Goal: Transaction & Acquisition: Obtain resource

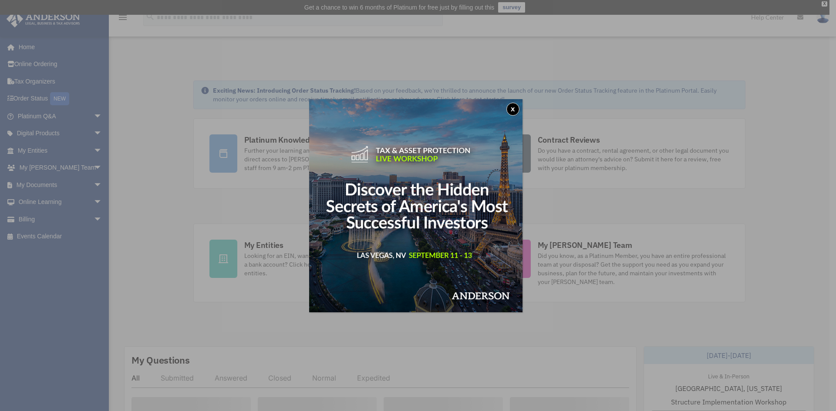
click at [514, 108] on button "x" at bounding box center [512, 109] width 13 height 13
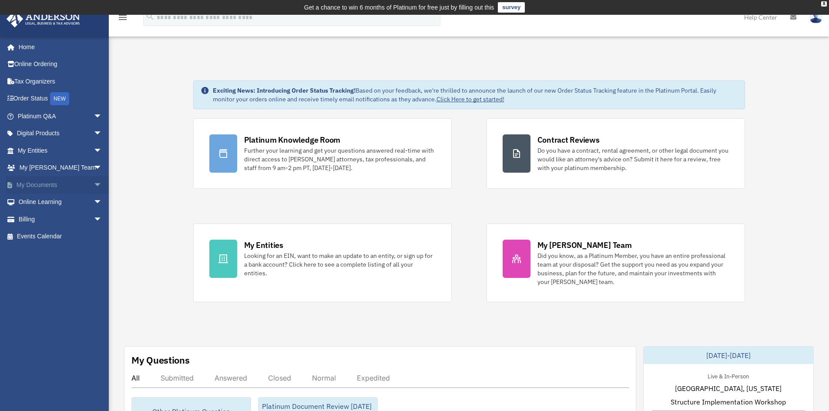
click at [94, 184] on span "arrow_drop_down" at bounding box center [102, 185] width 17 height 18
click at [42, 203] on link "Box" at bounding box center [63, 202] width 103 height 17
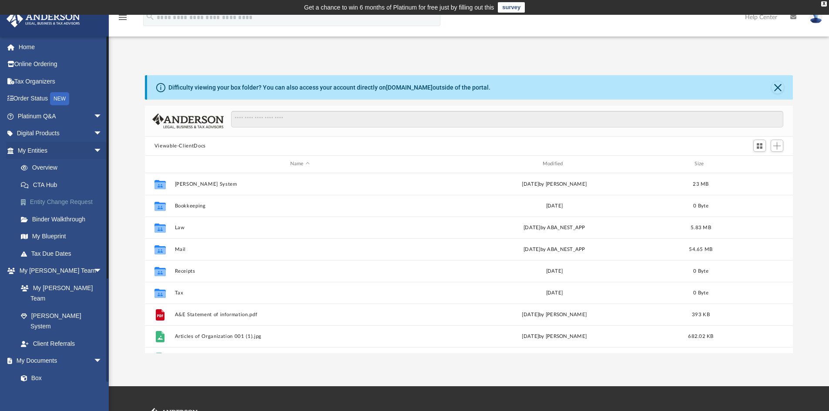
scroll to position [192, 642]
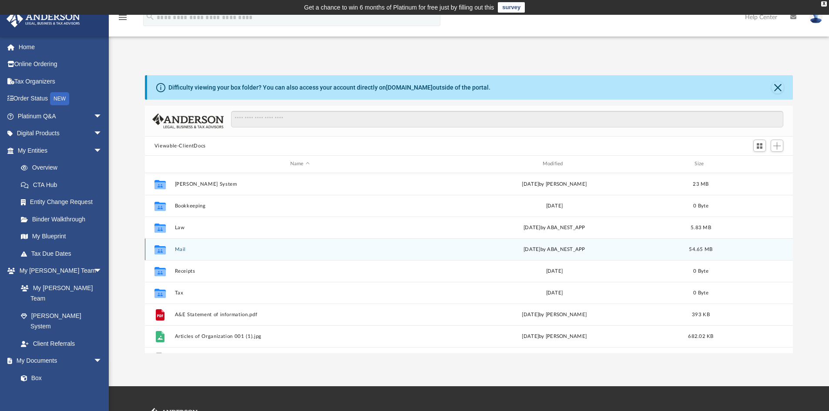
click at [177, 251] on button "Mail" at bounding box center [300, 250] width 251 height 6
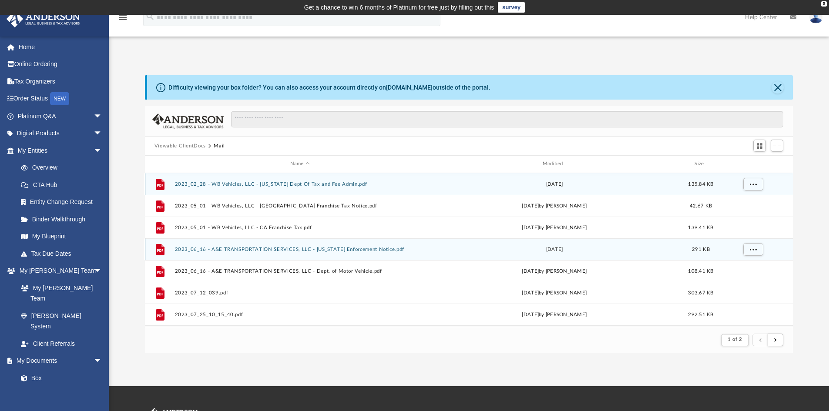
scroll to position [165, 642]
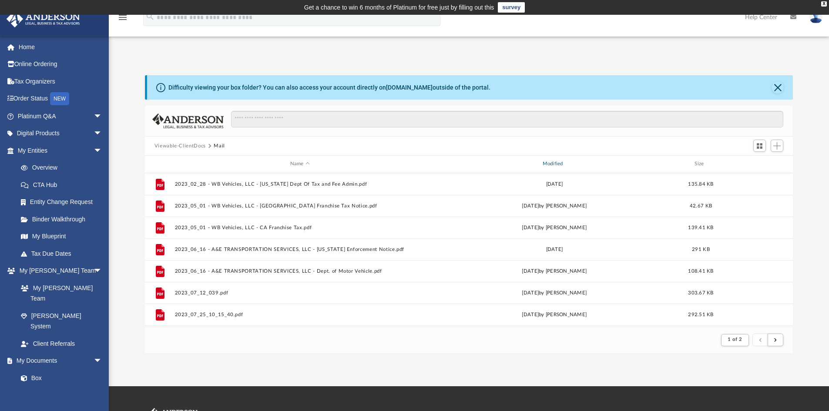
click at [550, 163] on div "Modified" at bounding box center [554, 164] width 251 height 8
click at [566, 165] on span "Modified" at bounding box center [565, 163] width 3 height 3
click at [554, 164] on div "Modified" at bounding box center [554, 164] width 251 height 8
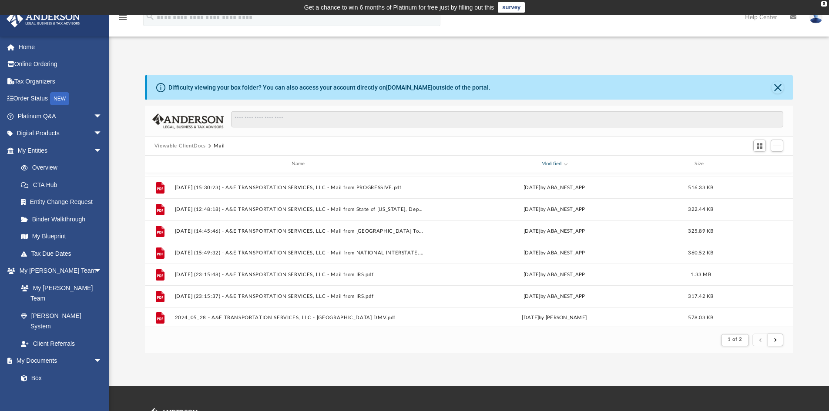
scroll to position [935, 0]
click at [772, 339] on button "submit" at bounding box center [776, 340] width 16 height 13
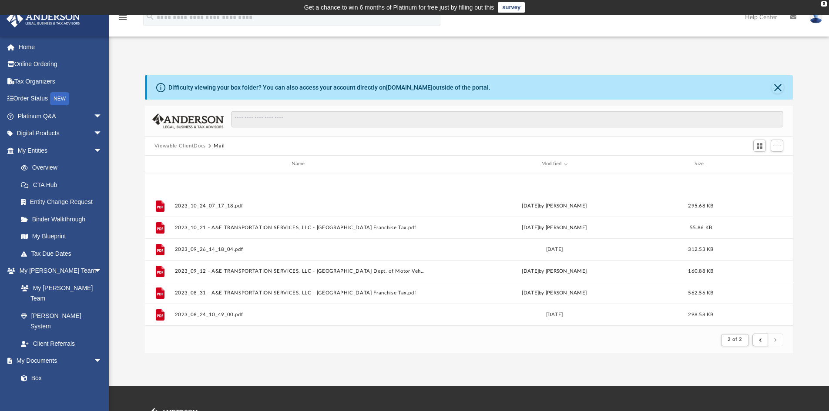
scroll to position [565, 0]
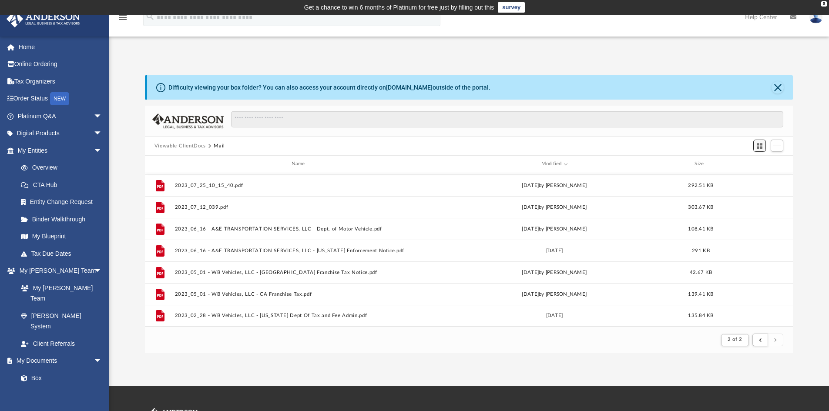
click at [759, 145] on span "Switch to Grid View" at bounding box center [759, 145] width 7 height 7
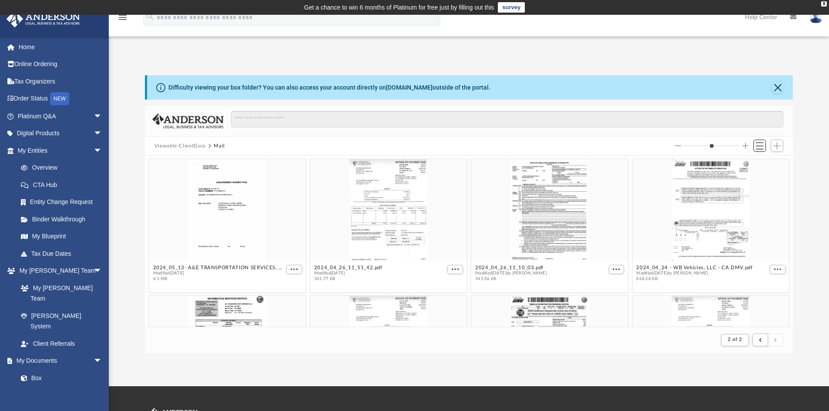
scroll to position [165, 642]
click at [759, 145] on span "Switch to List View" at bounding box center [759, 145] width 7 height 7
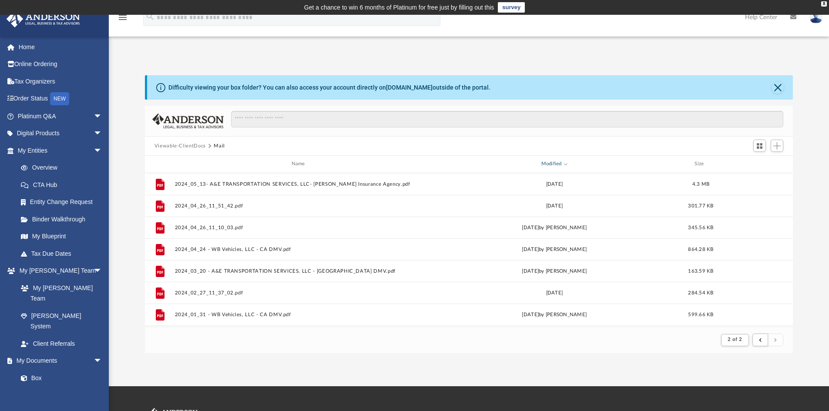
click at [566, 165] on span "Modified" at bounding box center [565, 163] width 3 height 3
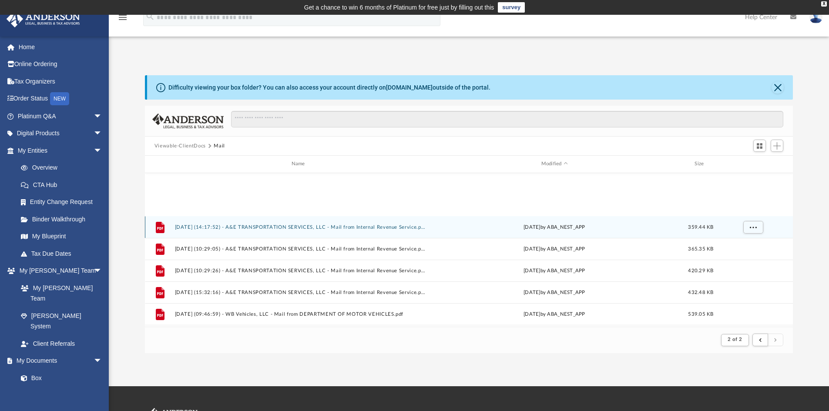
scroll to position [565, 0]
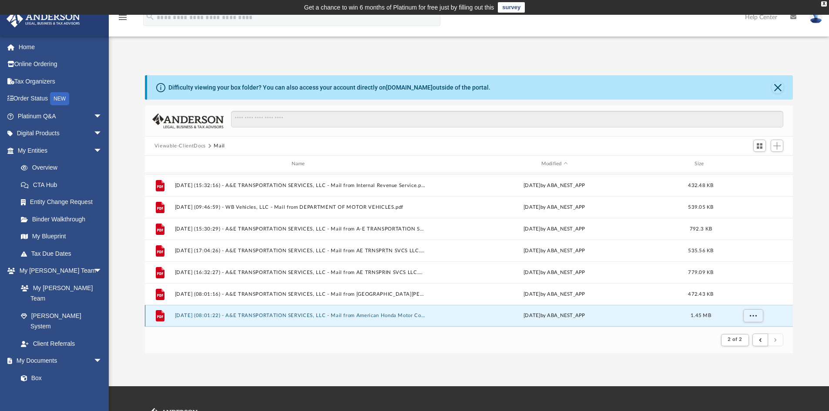
click at [388, 314] on button "2025.08.11 (08:01:22) - A&E TRANSPORTATION SERVICES, LLC - Mail from American H…" at bounding box center [300, 316] width 251 height 6
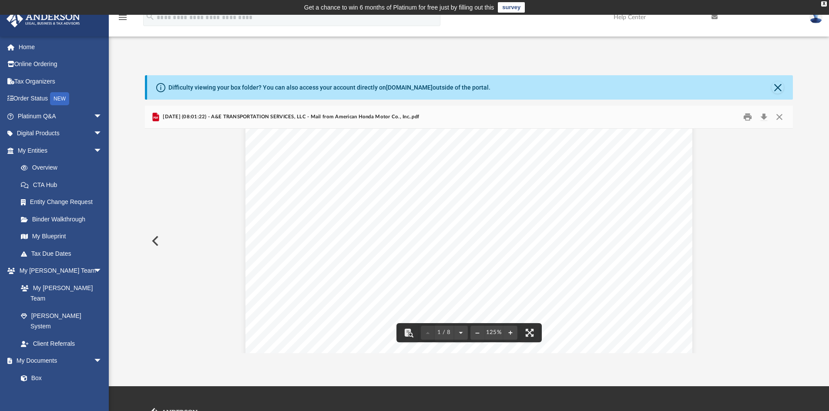
scroll to position [0, 0]
click at [156, 239] on button "Preview" at bounding box center [154, 241] width 19 height 24
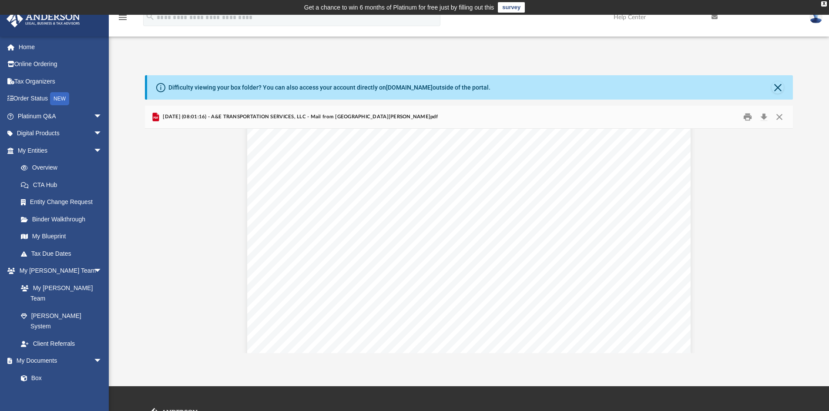
scroll to position [1742, 0]
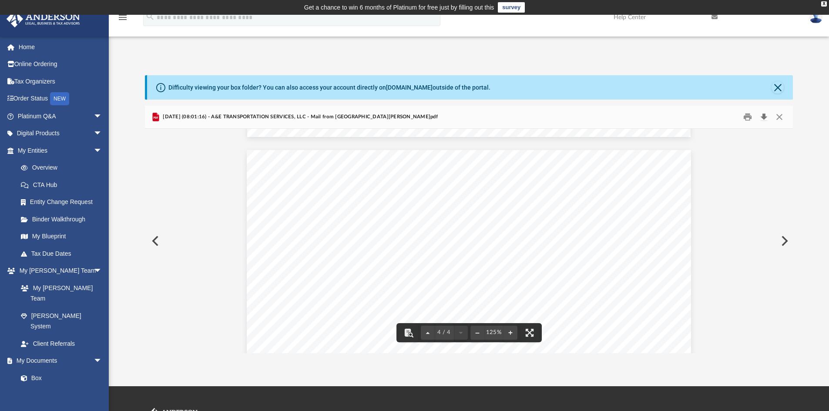
click at [763, 116] on button "Download" at bounding box center [764, 117] width 16 height 13
click at [154, 241] on button "Preview" at bounding box center [154, 241] width 19 height 24
click at [155, 238] on button "Preview" at bounding box center [154, 241] width 19 height 24
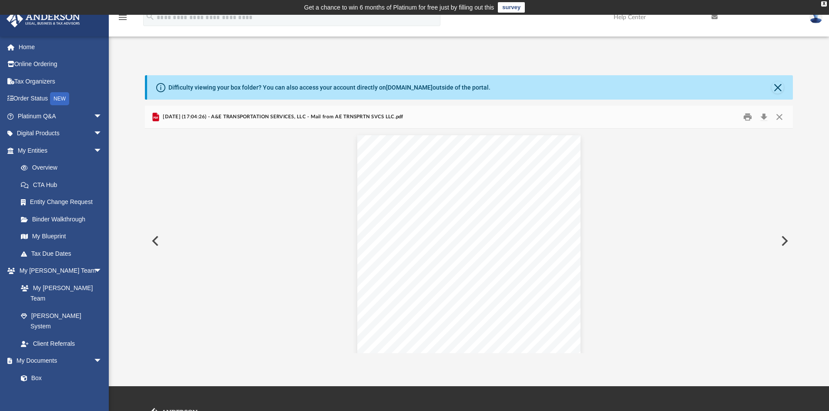
click at [155, 241] on button "Preview" at bounding box center [154, 241] width 19 height 24
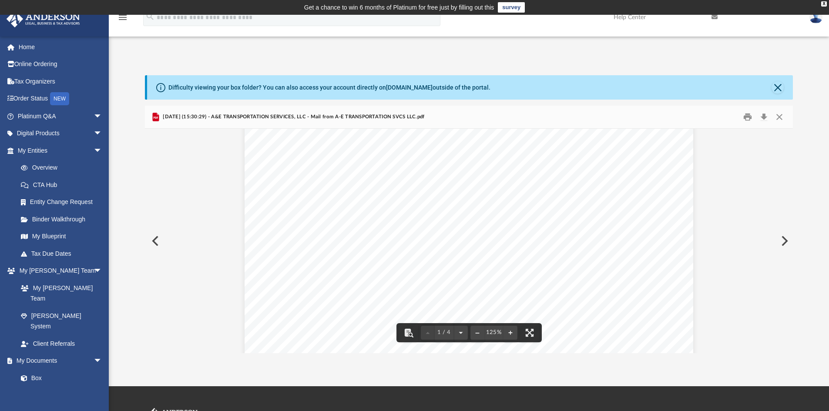
scroll to position [0, 0]
click at [784, 242] on button "Preview" at bounding box center [784, 241] width 19 height 24
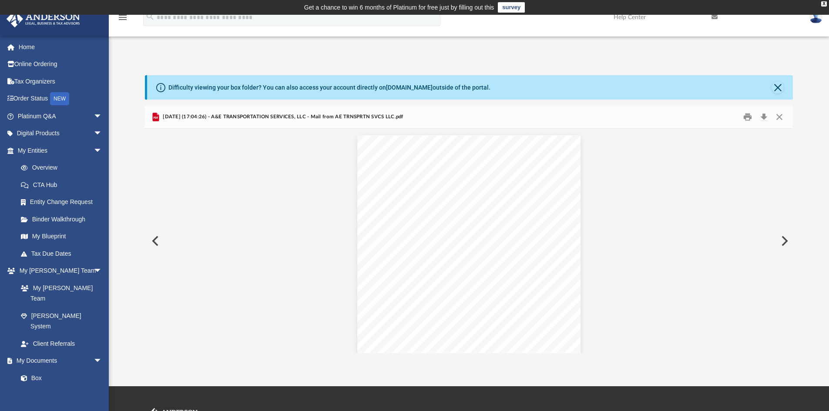
click at [784, 241] on button "Preview" at bounding box center [784, 241] width 19 height 24
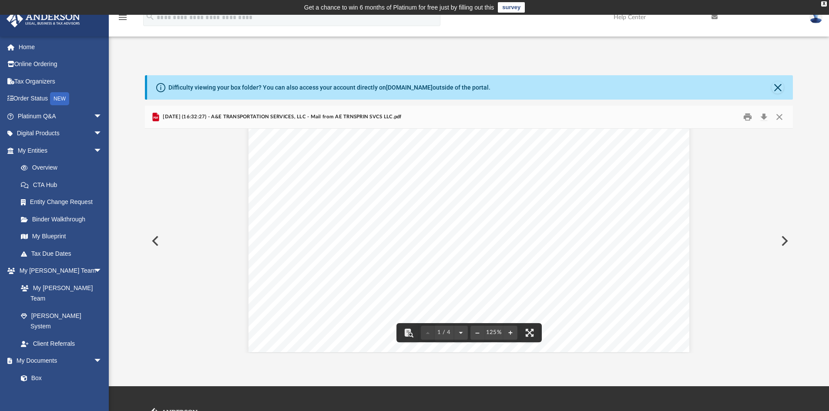
click at [153, 240] on button "Preview" at bounding box center [154, 241] width 19 height 24
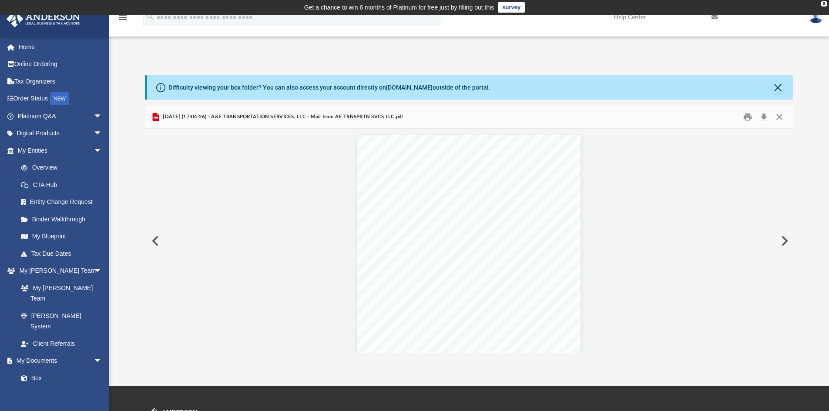
click at [153, 240] on button "Preview" at bounding box center [154, 241] width 19 height 24
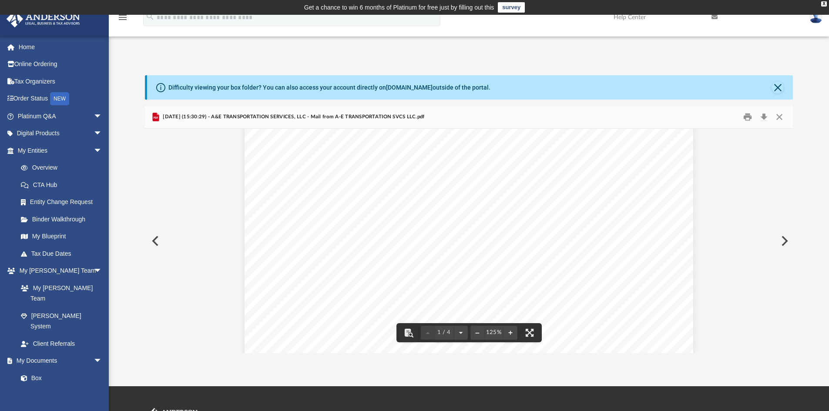
scroll to position [305, 0]
click at [763, 116] on button "Download" at bounding box center [764, 117] width 16 height 13
click at [154, 241] on button "Preview" at bounding box center [154, 241] width 19 height 24
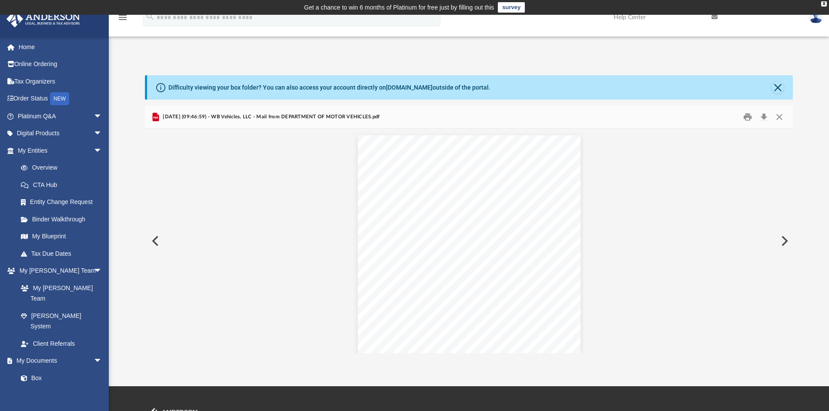
click at [152, 242] on button "Preview" at bounding box center [154, 241] width 19 height 24
click at [154, 240] on button "Preview" at bounding box center [154, 241] width 19 height 24
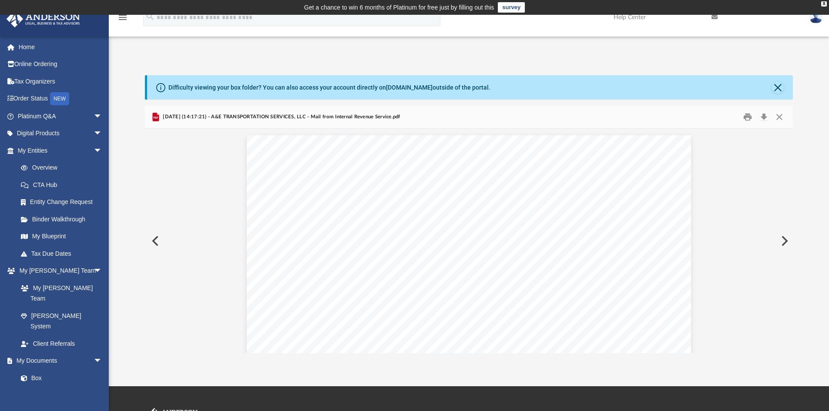
click at [153, 240] on button "Preview" at bounding box center [154, 241] width 19 height 24
click at [152, 240] on button "Preview" at bounding box center [154, 241] width 19 height 24
click at [152, 239] on button "Preview" at bounding box center [154, 241] width 19 height 24
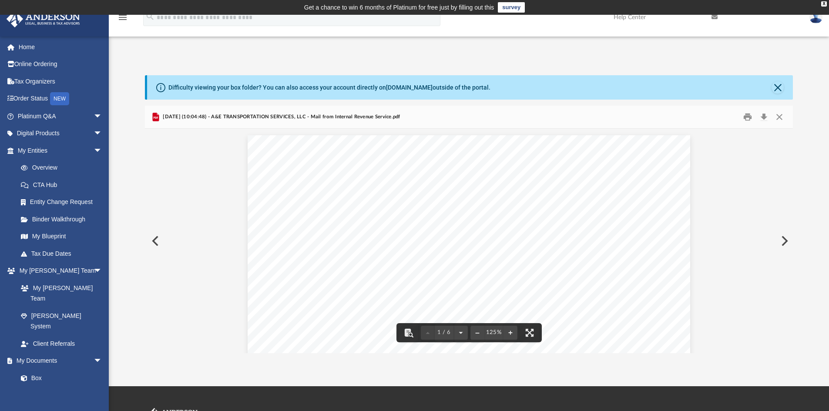
click at [153, 240] on button "Preview" at bounding box center [154, 241] width 19 height 24
click at [157, 241] on button "Preview" at bounding box center [154, 241] width 19 height 24
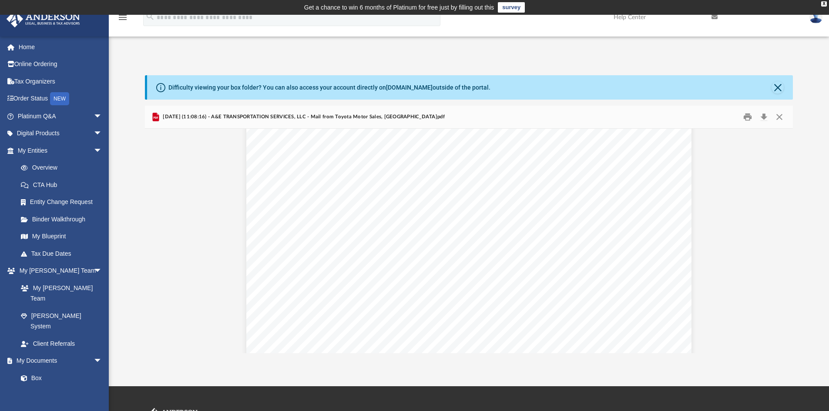
scroll to position [174, 0]
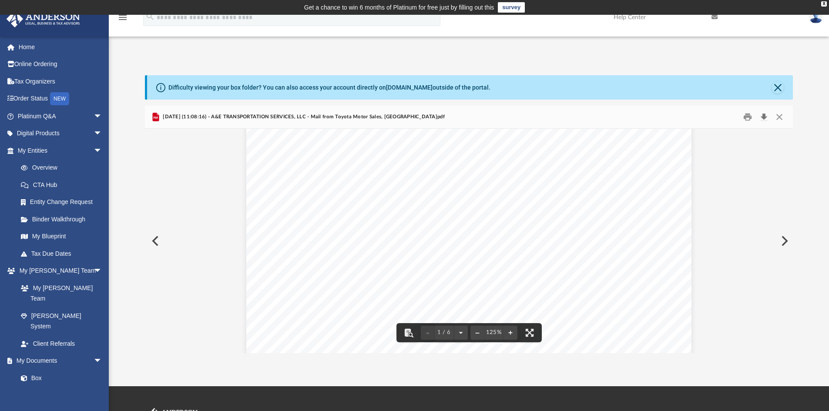
click at [763, 119] on button "Download" at bounding box center [764, 117] width 16 height 13
click at [155, 239] on button "Preview" at bounding box center [154, 241] width 19 height 24
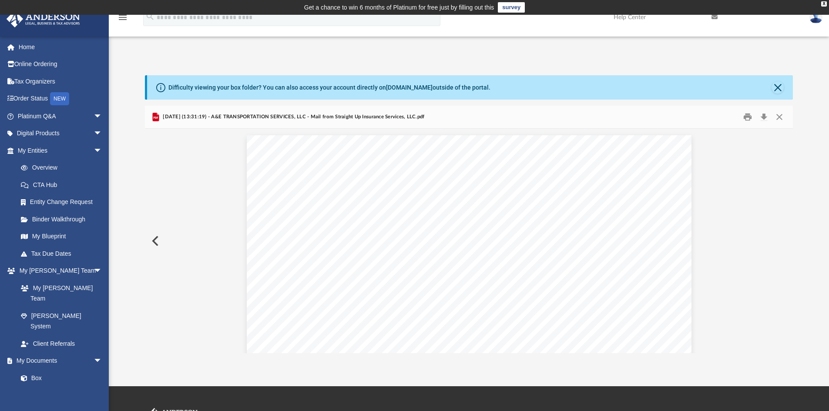
click at [155, 240] on button "Preview" at bounding box center [154, 241] width 19 height 24
